Goal: Information Seeking & Learning: Understand process/instructions

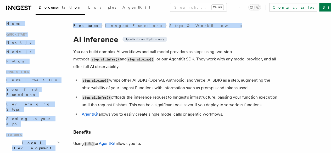
drag, startPoint x: 331, startPoint y: 14, endPoint x: 331, endPoint y: 17, distance: 3.4
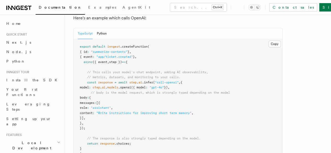
scroll to position [338, 0]
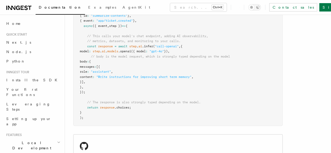
click at [0, 0] on span "Supported providers" at bounding box center [0, 0] width 0 height 0
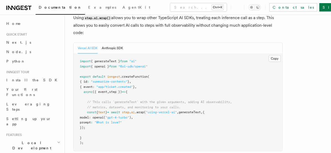
scroll to position [533, 0]
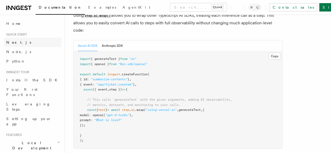
click at [28, 43] on link "Next.js" at bounding box center [32, 42] width 57 height 9
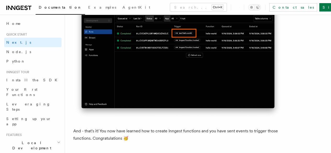
scroll to position [3134, 0]
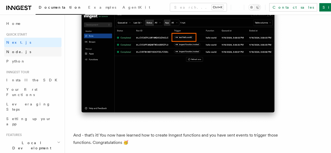
click at [31, 52] on link "Node.js" at bounding box center [32, 51] width 57 height 9
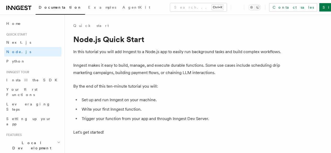
click at [0, 0] on span "Select your Node.js framework" at bounding box center [0, 0] width 0 height 0
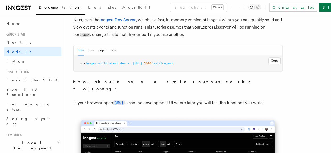
scroll to position [429, 0]
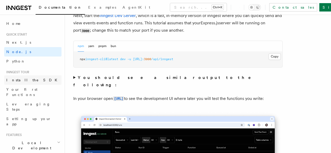
click at [39, 81] on link "Install the SDK" at bounding box center [32, 79] width 57 height 9
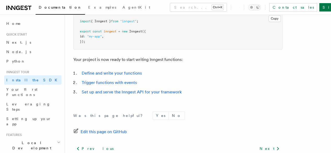
scroll to position [237, 0]
click at [42, 89] on link "Your first Functions" at bounding box center [32, 92] width 57 height 15
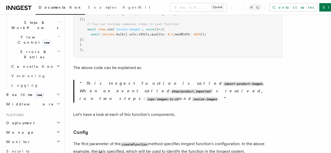
scroll to position [171, 0]
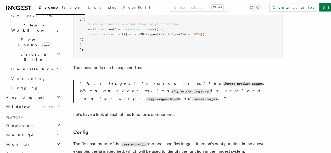
click at [29, 121] on h2 "Deployment" at bounding box center [32, 125] width 57 height 9
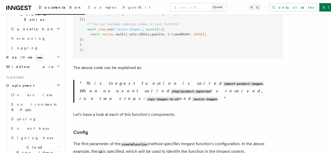
scroll to position [208, 0]
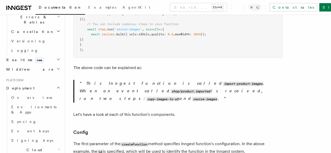
click at [58, 147] on icon "button" at bounding box center [59, 149] width 3 height 4
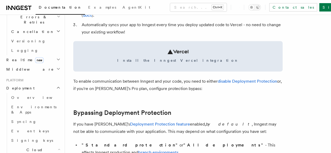
scroll to position [303, 0]
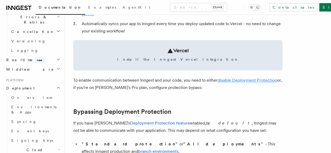
click at [250, 83] on link "disable Deployment Protection" at bounding box center [247, 80] width 59 height 5
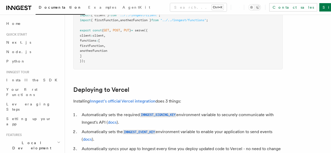
scroll to position [179, 0]
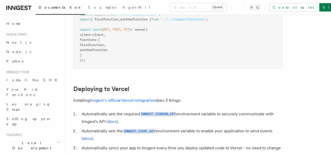
click at [0, 0] on span "Bypassing Deployment Protection" at bounding box center [0, 0] width 0 height 0
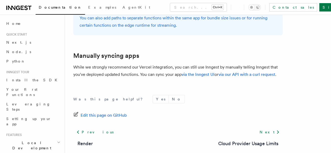
scroll to position [952, 0]
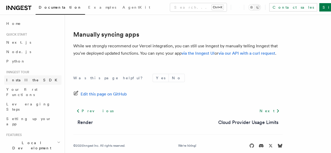
click at [27, 81] on span "Install the SDK" at bounding box center [33, 80] width 54 height 4
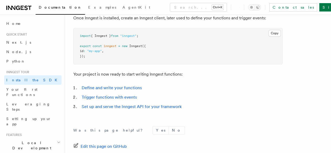
scroll to position [223, 0]
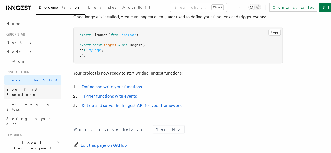
click at [20, 93] on link "Your first Functions" at bounding box center [32, 92] width 57 height 15
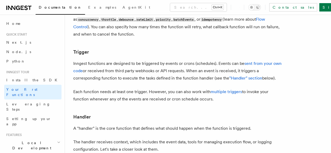
scroll to position [536, 0]
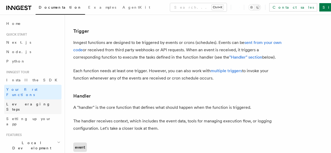
click at [31, 102] on span "Leveraging Steps" at bounding box center [28, 106] width 44 height 9
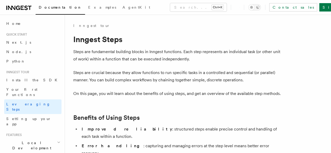
click at [0, 0] on link "step.run()" at bounding box center [0, 0] width 0 height 0
click at [0, 0] on span "step.run()" at bounding box center [0, 0] width 0 height 0
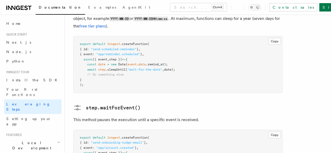
scroll to position [805, 0]
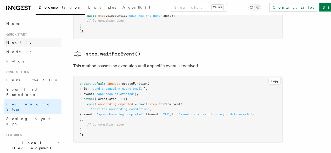
click at [26, 41] on link "Next.js" at bounding box center [32, 42] width 57 height 9
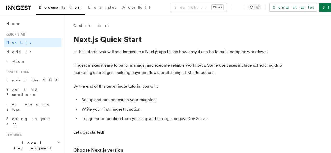
click at [0, 0] on span "3. Create an Inngest client" at bounding box center [0, 0] width 0 height 0
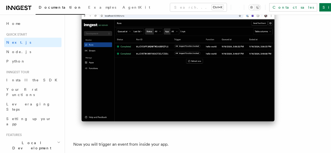
scroll to position [2520, 0]
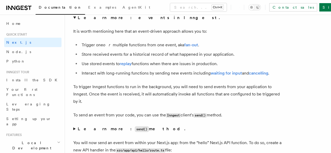
scroll to position [2730, 0]
